Goal: Information Seeking & Learning: Learn about a topic

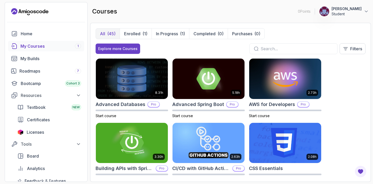
click at [58, 47] on div "My Courses 1" at bounding box center [50, 46] width 61 height 6
click at [53, 47] on div "My Courses 1" at bounding box center [50, 46] width 61 height 6
click at [123, 37] on button "Enrolled (1)" at bounding box center [136, 34] width 32 height 10
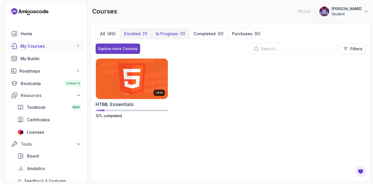
click at [179, 35] on button "In Progress (1)" at bounding box center [171, 34] width 38 height 10
click at [139, 71] on img at bounding box center [132, 79] width 76 height 42
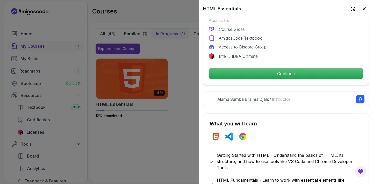
scroll to position [185, 0]
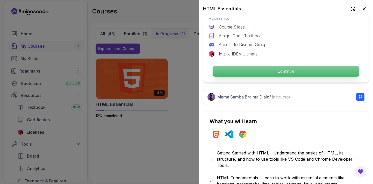
click at [273, 73] on p "Continue" at bounding box center [286, 71] width 147 height 11
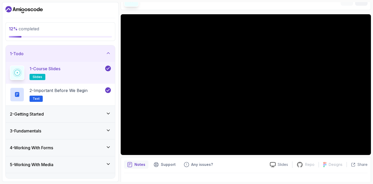
scroll to position [41, 0]
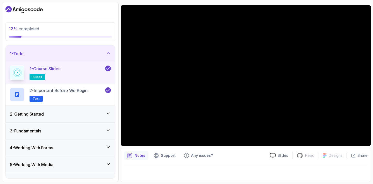
click at [100, 115] on div "2 - Getting Started" at bounding box center [60, 114] width 101 height 6
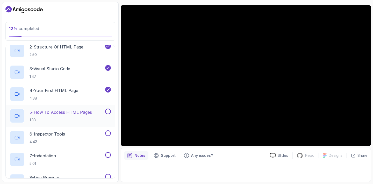
scroll to position [0, 0]
